Goal: Book appointment/travel/reservation

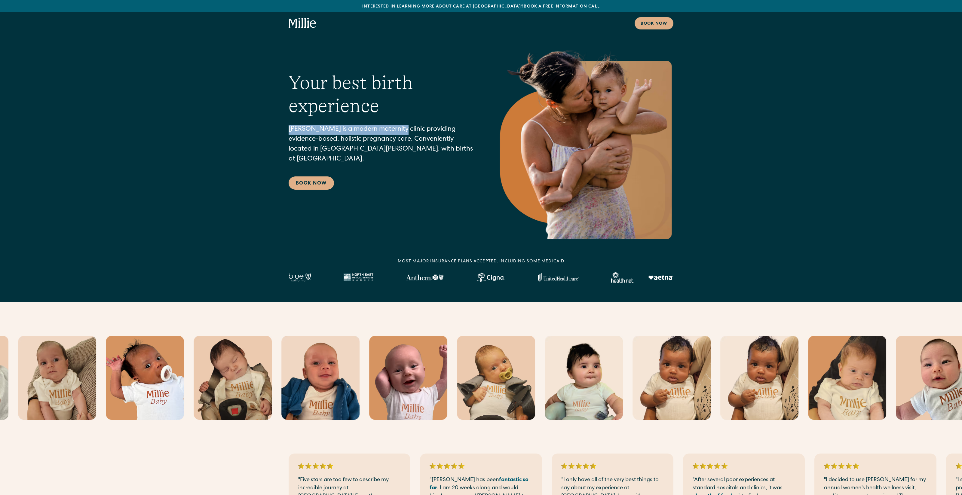
drag, startPoint x: 290, startPoint y: 135, endPoint x: 390, endPoint y: 136, distance: 99.5
click at [390, 136] on p "[PERSON_NAME] is a modern maternity clinic providing evidence-based, holistic p…" at bounding box center [380, 145] width 185 height 40
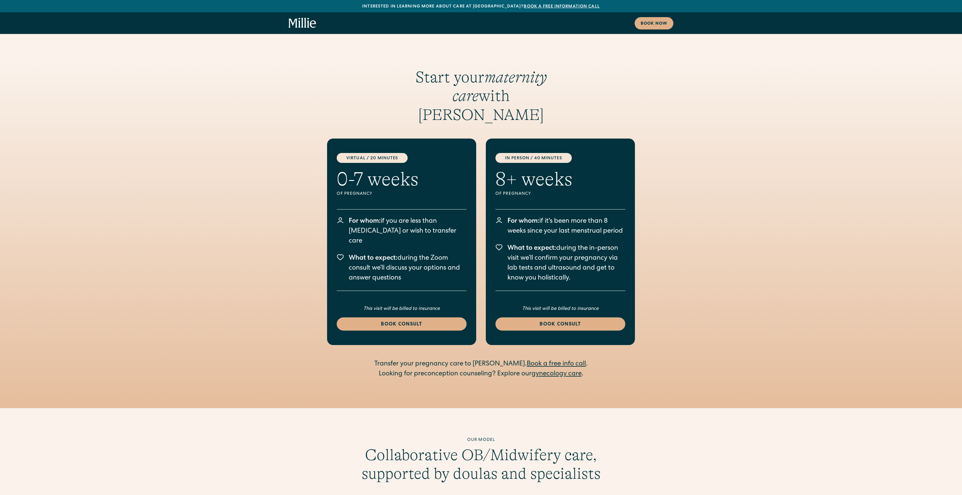
scroll to position [1059, 0]
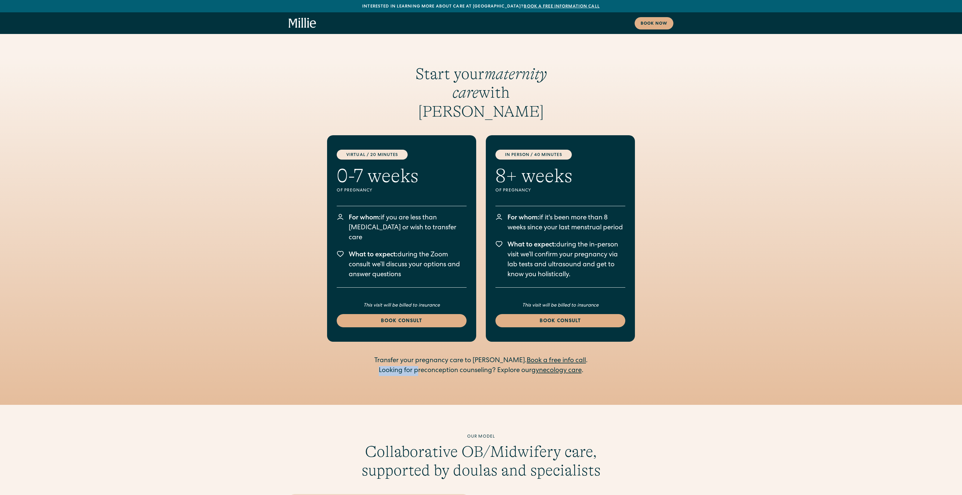
drag, startPoint x: 376, startPoint y: 327, endPoint x: 417, endPoint y: 328, distance: 40.6
click at [417, 366] on div "Looking for preconception counseling? Explore our gynecology care ." at bounding box center [480, 371] width 231 height 10
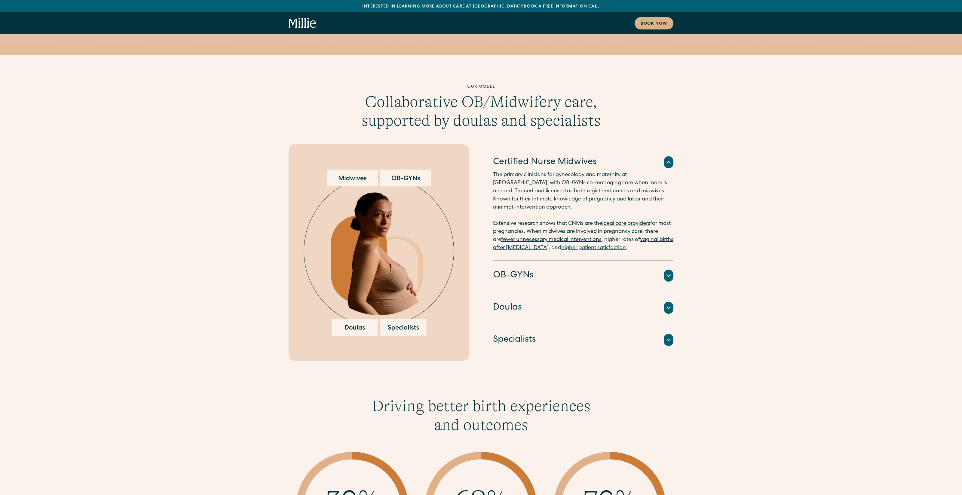
scroll to position [1407, 0]
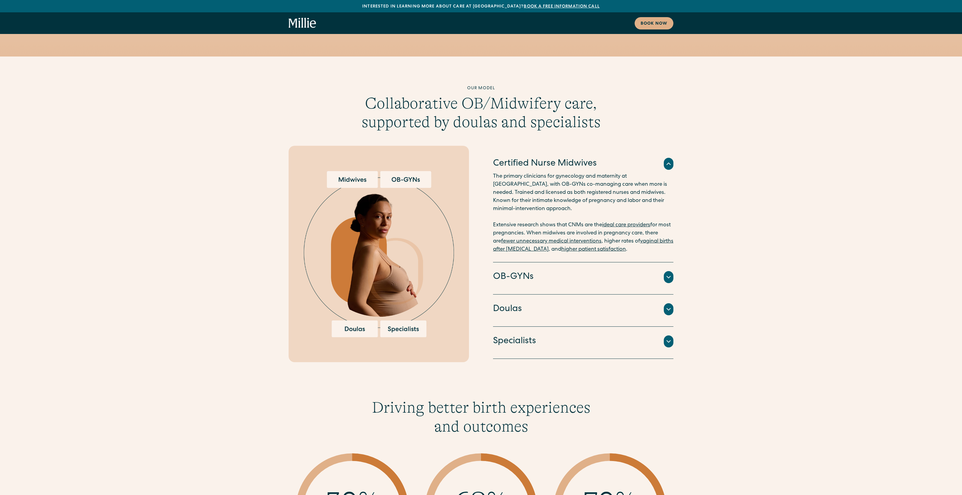
click at [558, 271] on div "OB-GYNs" at bounding box center [583, 277] width 180 height 13
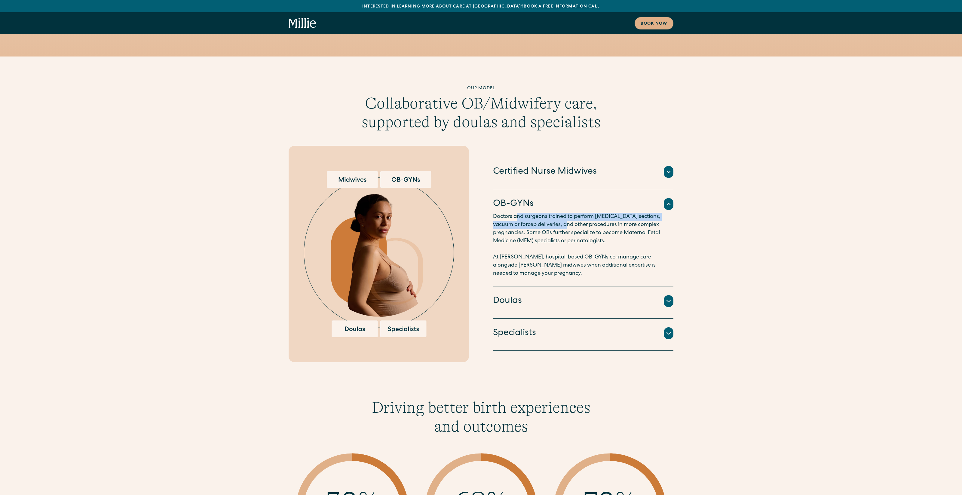
drag, startPoint x: 515, startPoint y: 173, endPoint x: 564, endPoint y: 186, distance: 50.5
click at [558, 213] on p "Doctors and surgeons trained to perform [MEDICAL_DATA] sections, vacuum or forc…" at bounding box center [583, 245] width 180 height 65
drag, startPoint x: 496, startPoint y: 210, endPoint x: 552, endPoint y: 227, distance: 58.3
click at [551, 227] on p "Doctors and surgeons trained to perform [MEDICAL_DATA] sections, vacuum or forc…" at bounding box center [583, 245] width 180 height 65
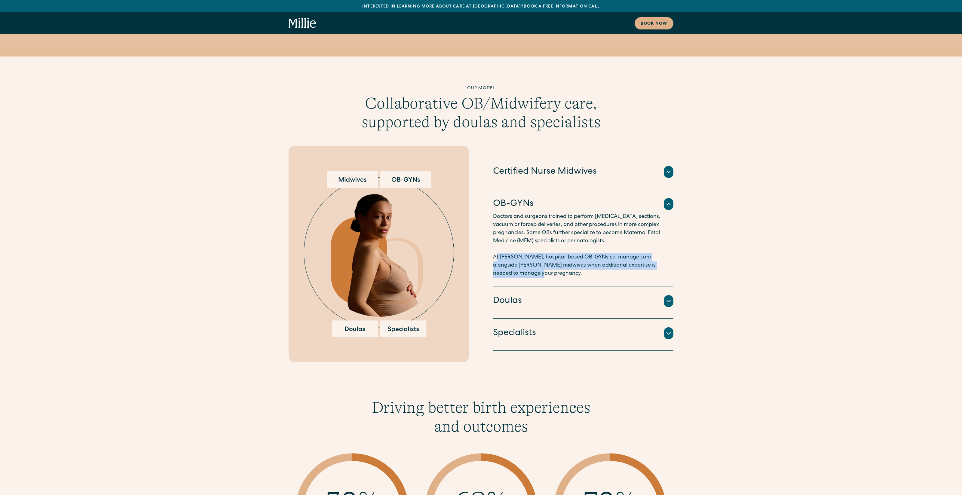
click at [552, 227] on p "Doctors and surgeons trained to perform [MEDICAL_DATA] sections, vacuum or forc…" at bounding box center [583, 245] width 180 height 65
click at [530, 229] on p "Doctors and surgeons trained to perform [MEDICAL_DATA] sections, vacuum or forc…" at bounding box center [583, 245] width 180 height 65
click at [503, 213] on p "Doctors and surgeons trained to perform [MEDICAL_DATA] sections, vacuum or forc…" at bounding box center [583, 245] width 180 height 65
click at [550, 213] on p "Doctors and surgeons trained to perform [MEDICAL_DATA] sections, vacuum or forc…" at bounding box center [583, 245] width 180 height 65
click at [493, 213] on p "Doctors and surgeons trained to perform [MEDICAL_DATA] sections, vacuum or forc…" at bounding box center [583, 245] width 180 height 65
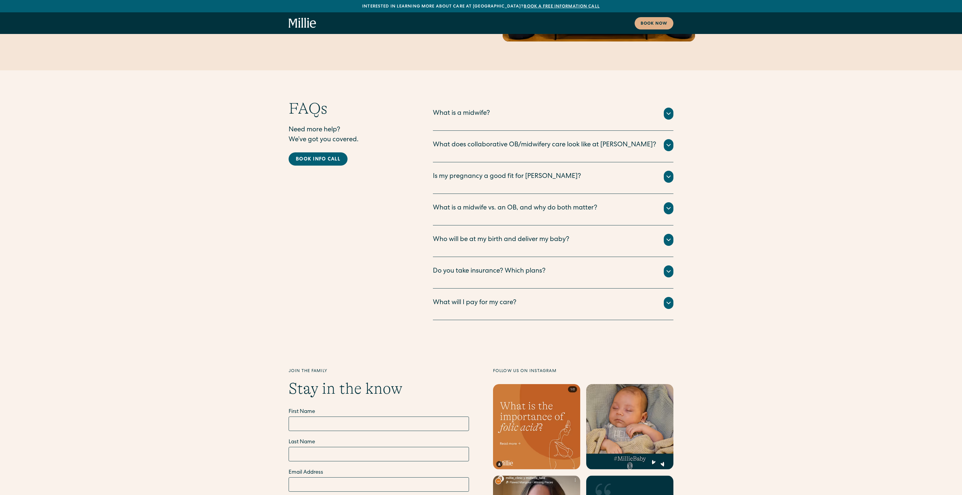
scroll to position [2940, 0]
click at [500, 140] on div "What does collaborative OB/midwifery care look like at [PERSON_NAME]?" at bounding box center [544, 145] width 223 height 10
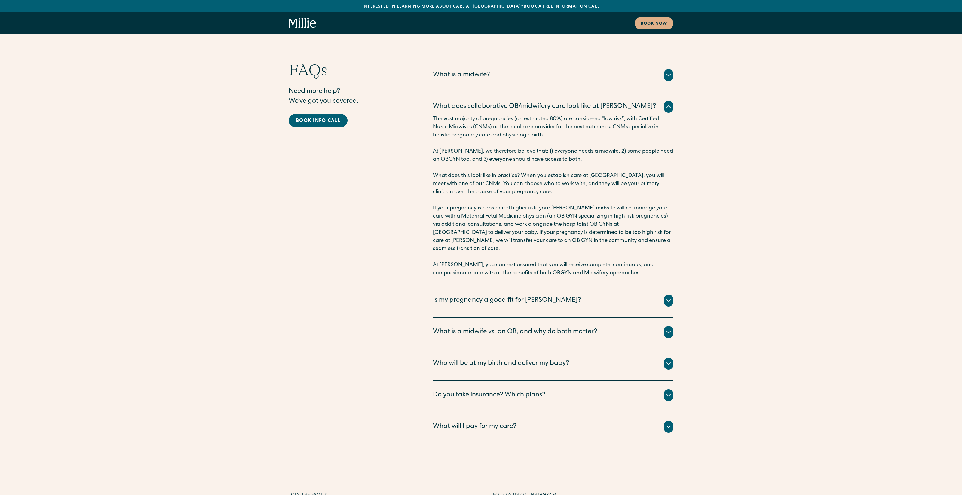
scroll to position [2978, 0]
click at [558, 102] on icon at bounding box center [668, 105] width 7 height 7
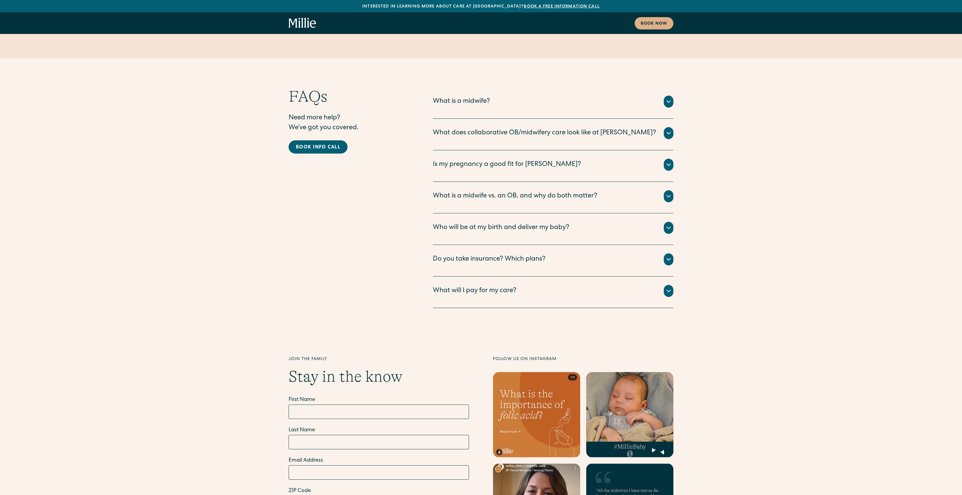
scroll to position [2949, 0]
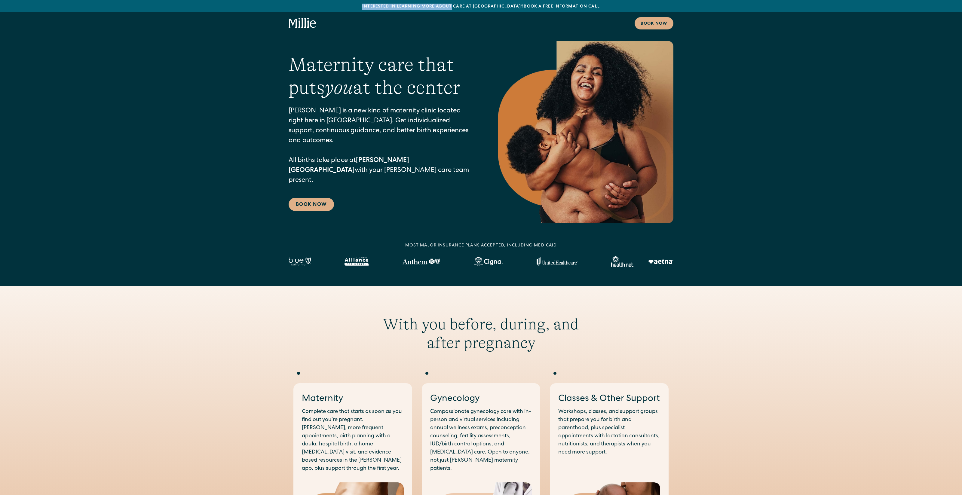
drag, startPoint x: 365, startPoint y: 6, endPoint x: 467, endPoint y: 7, distance: 101.9
click at [467, 7] on div "Interested in learning more about care at Millie? Book a free information call" at bounding box center [481, 7] width 962 height 6
click at [306, 198] on link "Book Now" at bounding box center [310, 204] width 45 height 13
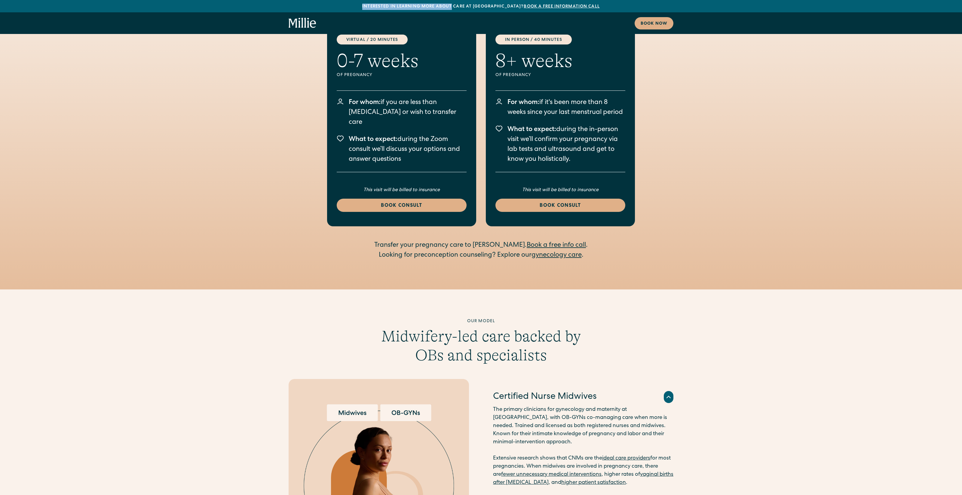
scroll to position [841, 0]
